Goal: Information Seeking & Learning: Learn about a topic

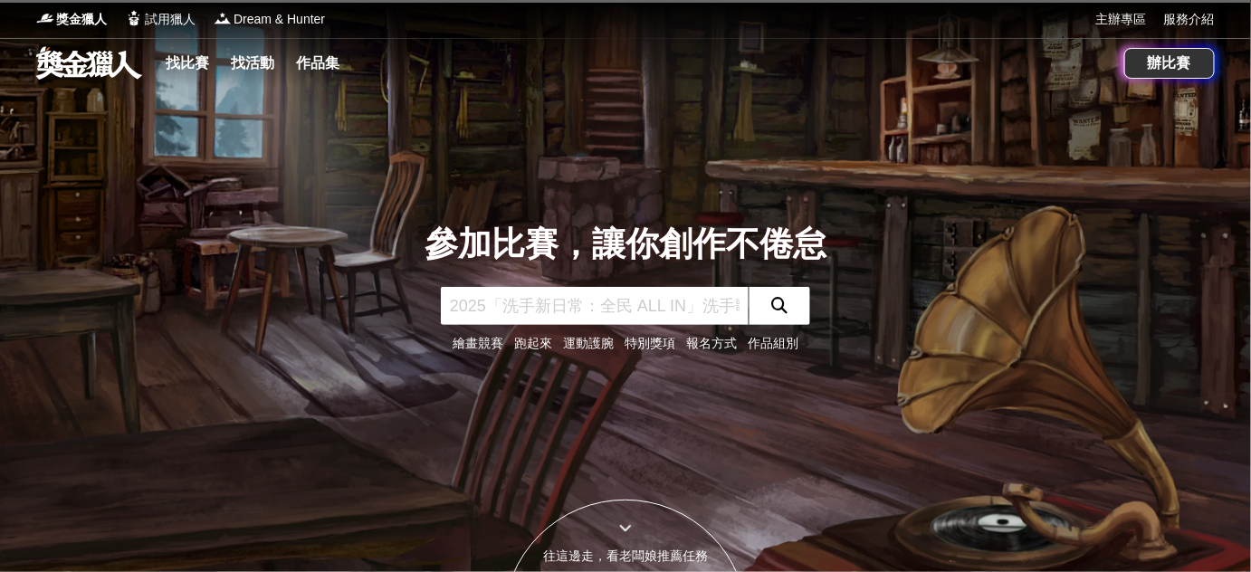
click at [587, 309] on input "text" at bounding box center [595, 306] width 308 height 38
click at [200, 60] on link "找比賽" at bounding box center [187, 63] width 58 height 25
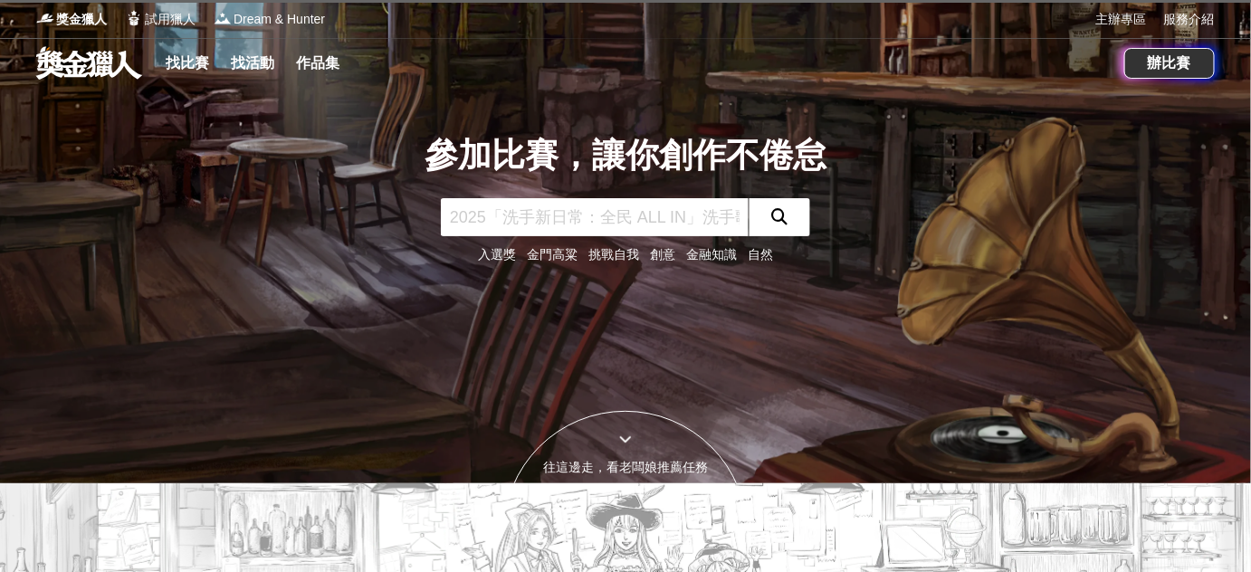
click at [564, 221] on input "text" at bounding box center [595, 217] width 308 height 38
type input "齡感"
click button "submit" at bounding box center [780, 217] width 62 height 38
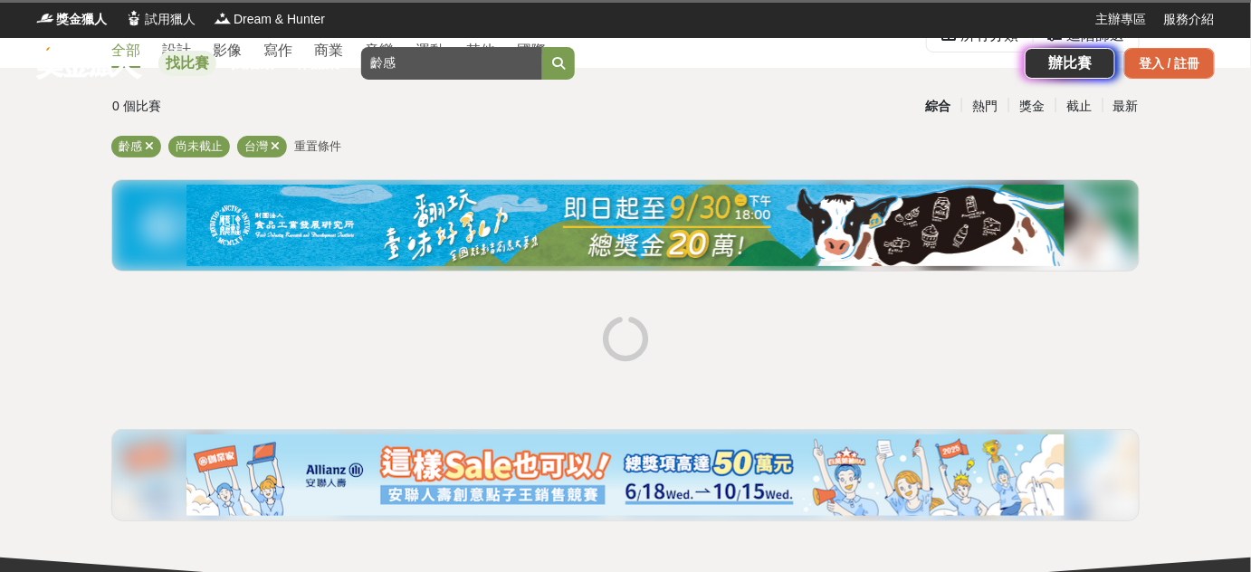
click at [1156, 66] on div "登入 / 註冊" at bounding box center [1169, 63] width 91 height 31
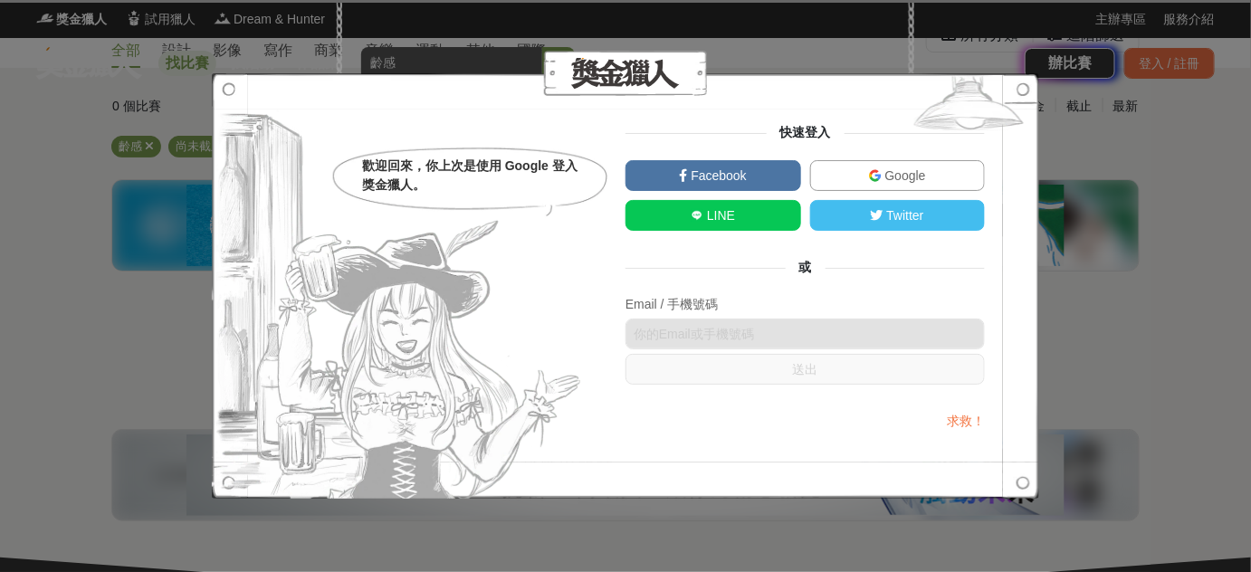
click at [961, 173] on link "Google" at bounding box center [898, 175] width 176 height 31
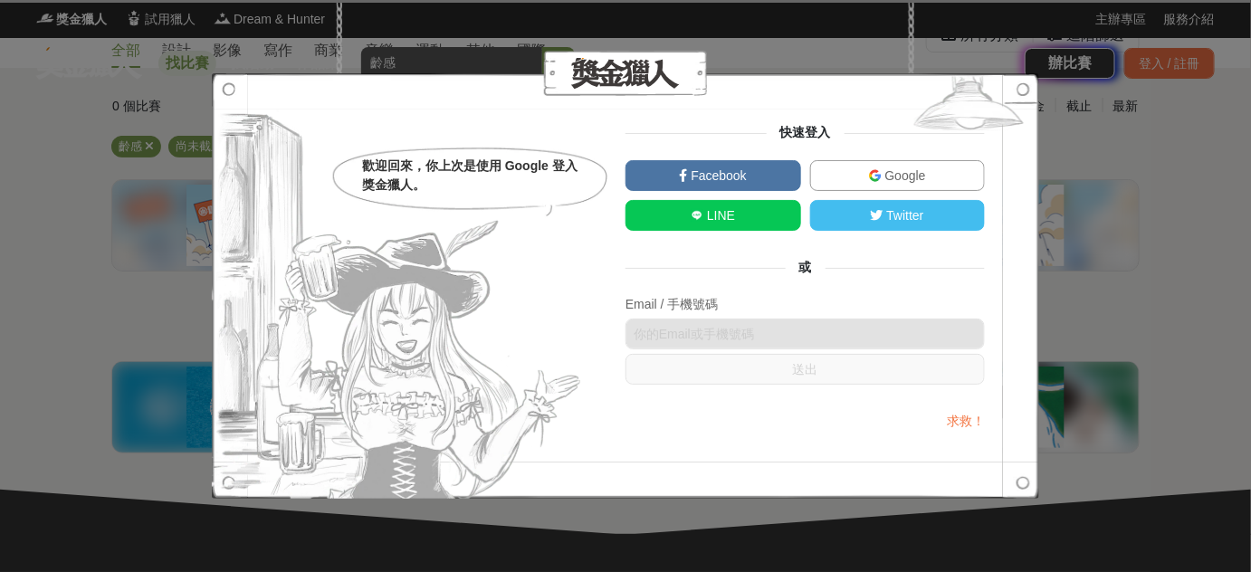
click at [888, 168] on span "Google" at bounding box center [904, 175] width 44 height 14
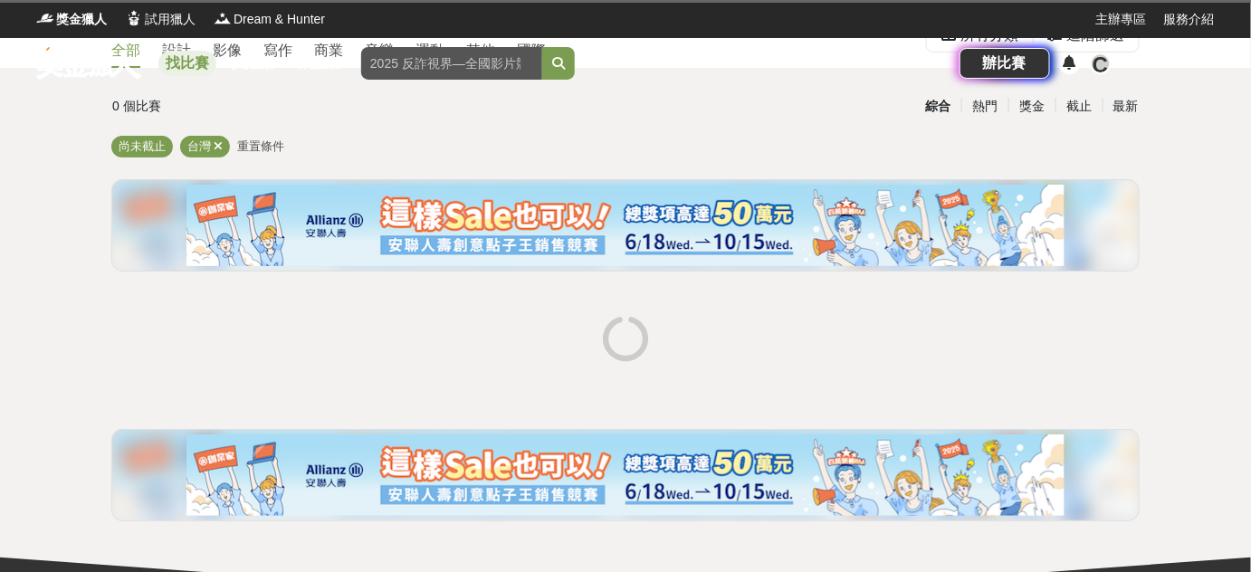
click at [1090, 64] on div "C" at bounding box center [1101, 64] width 22 height 22
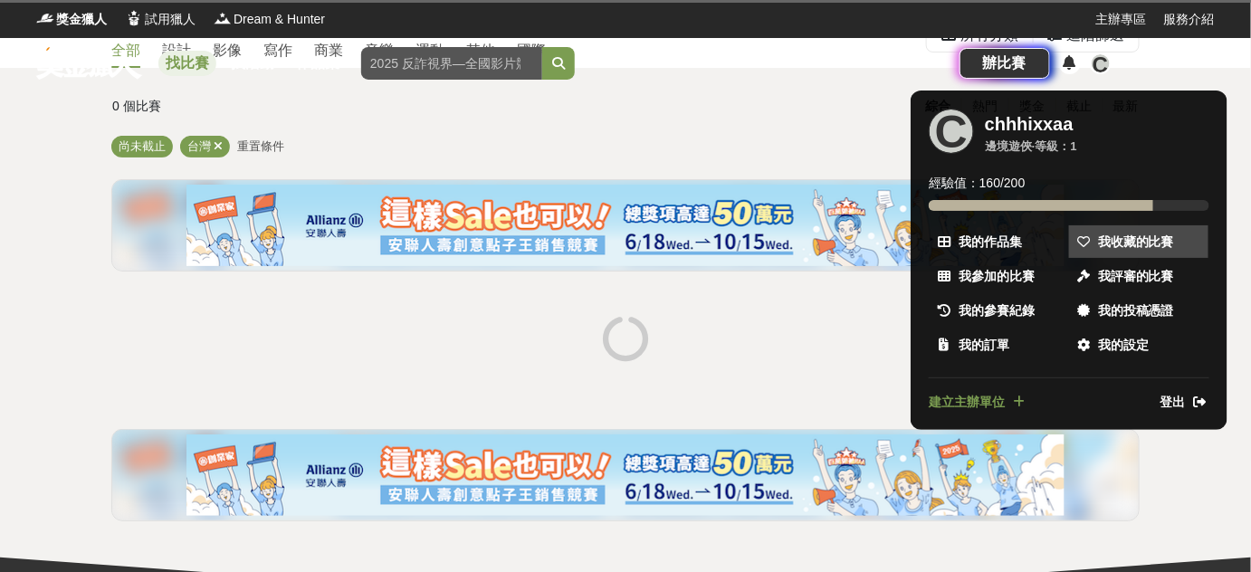
click at [1113, 249] on span "我收藏的比賽" at bounding box center [1136, 242] width 76 height 19
